Goal: Task Accomplishment & Management: Complete application form

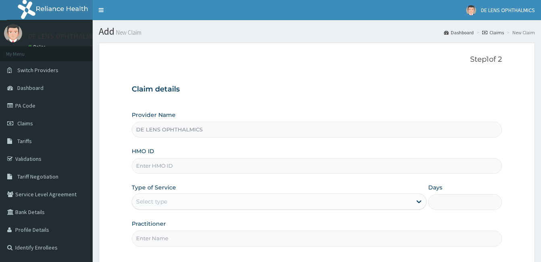
click at [178, 165] on input "HMO ID" at bounding box center [317, 166] width 370 height 16
type input "KBS"
click at [31, 105] on link "PA Code" at bounding box center [46, 106] width 93 height 18
type input "DE LENS OPHTHALMICS"
click at [292, 169] on input "HMO ID" at bounding box center [317, 166] width 370 height 16
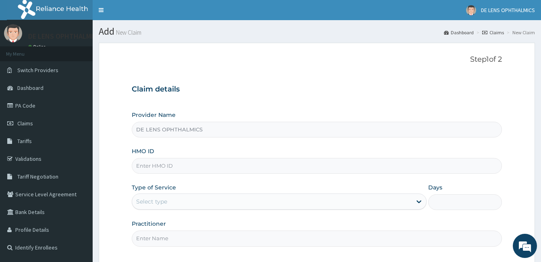
click at [292, 169] on input "HMO ID" at bounding box center [317, 166] width 370 height 16
type input "KBS/10877/B"
click at [418, 201] on icon at bounding box center [419, 201] width 8 height 8
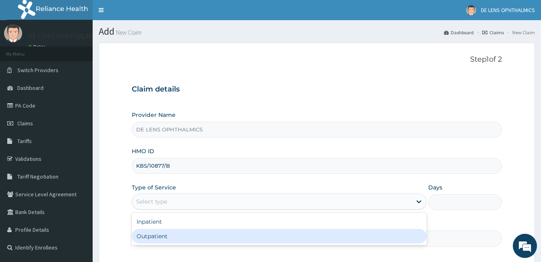
click at [365, 235] on div "Outpatient" at bounding box center [279, 236] width 295 height 14
type input "1"
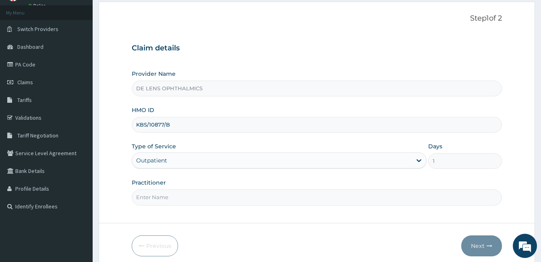
scroll to position [75, 0]
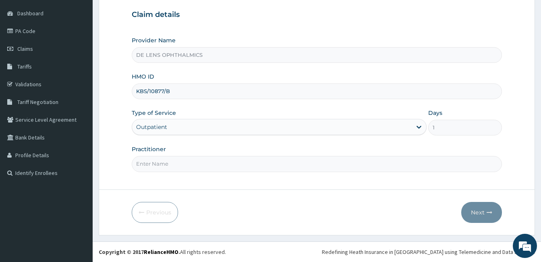
click at [194, 165] on input "Practitioner" at bounding box center [317, 164] width 370 height 16
type input "DR [PERSON_NAME]"
click at [476, 209] on button "Next" at bounding box center [481, 212] width 41 height 21
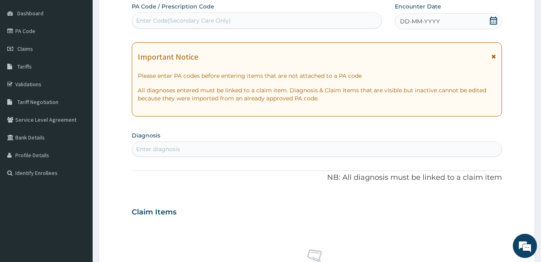
click at [210, 23] on div "Enter Code(Secondary Care Only)" at bounding box center [183, 21] width 95 height 8
type input "PA/067ECC"
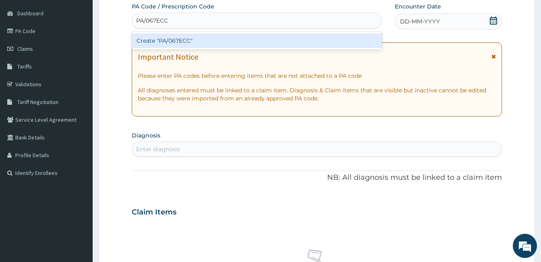
click at [208, 43] on div "Create "PA/067ECC"" at bounding box center [257, 40] width 250 height 14
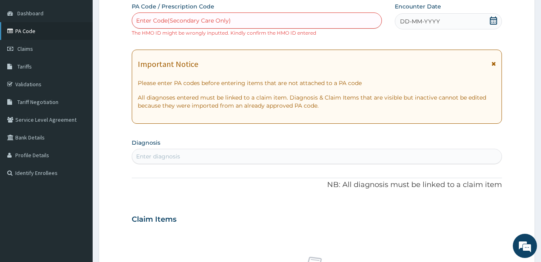
click at [35, 31] on link "PA Code" at bounding box center [46, 31] width 93 height 18
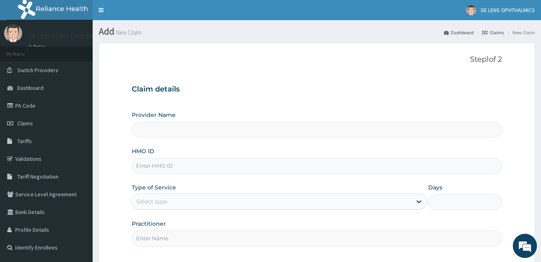
type input "DE LENS OPHTHALMICS"
click at [259, 166] on input "HMO ID" at bounding box center [317, 166] width 370 height 16
type input "B"
type input "KSB/10877/B"
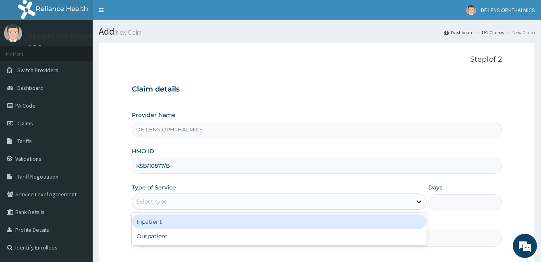
click at [417, 201] on icon at bounding box center [418, 202] width 5 height 3
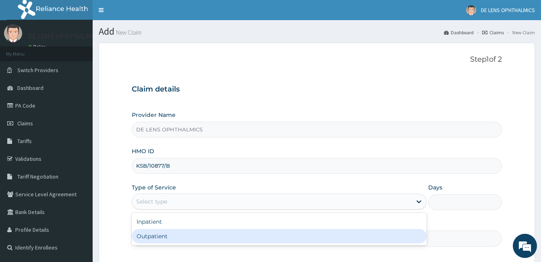
click at [348, 234] on div "Outpatient" at bounding box center [279, 236] width 295 height 14
type input "1"
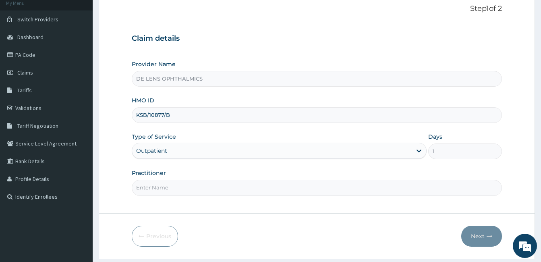
scroll to position [66, 0]
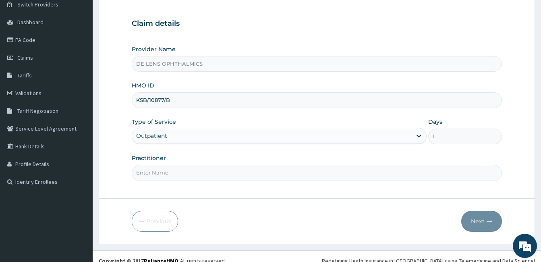
click at [212, 177] on input "Practitioner" at bounding box center [317, 173] width 370 height 16
type input "DR CHIDERA"
click at [483, 221] on button "Next" at bounding box center [481, 221] width 41 height 21
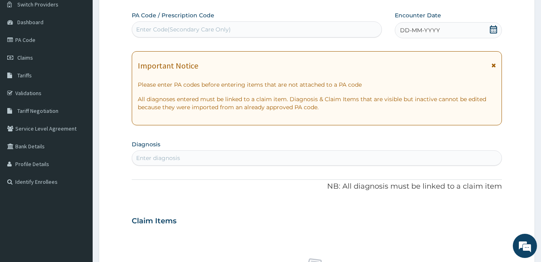
click at [215, 25] on div "Enter Code(Secondary Care Only)" at bounding box center [256, 29] width 249 height 13
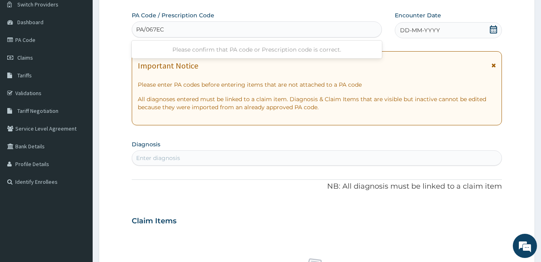
type input "PA/067ECC"
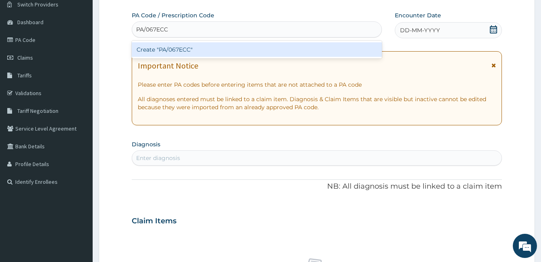
click at [197, 51] on div "Create "PA/067ECC"" at bounding box center [257, 49] width 250 height 14
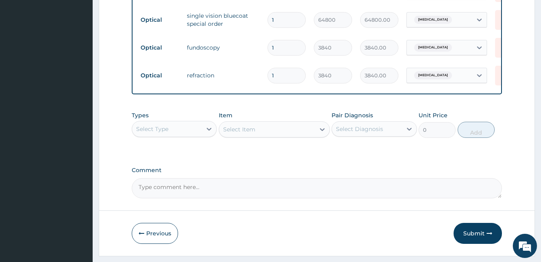
scroll to position [426, 0]
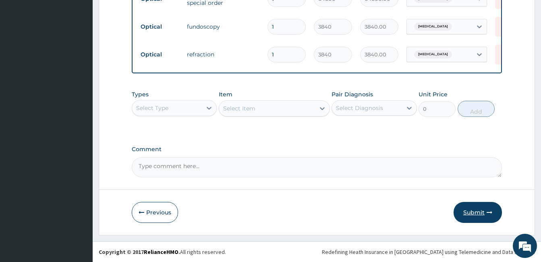
click at [469, 213] on button "Submit" at bounding box center [477, 212] width 48 height 21
